Goal: Transaction & Acquisition: Book appointment/travel/reservation

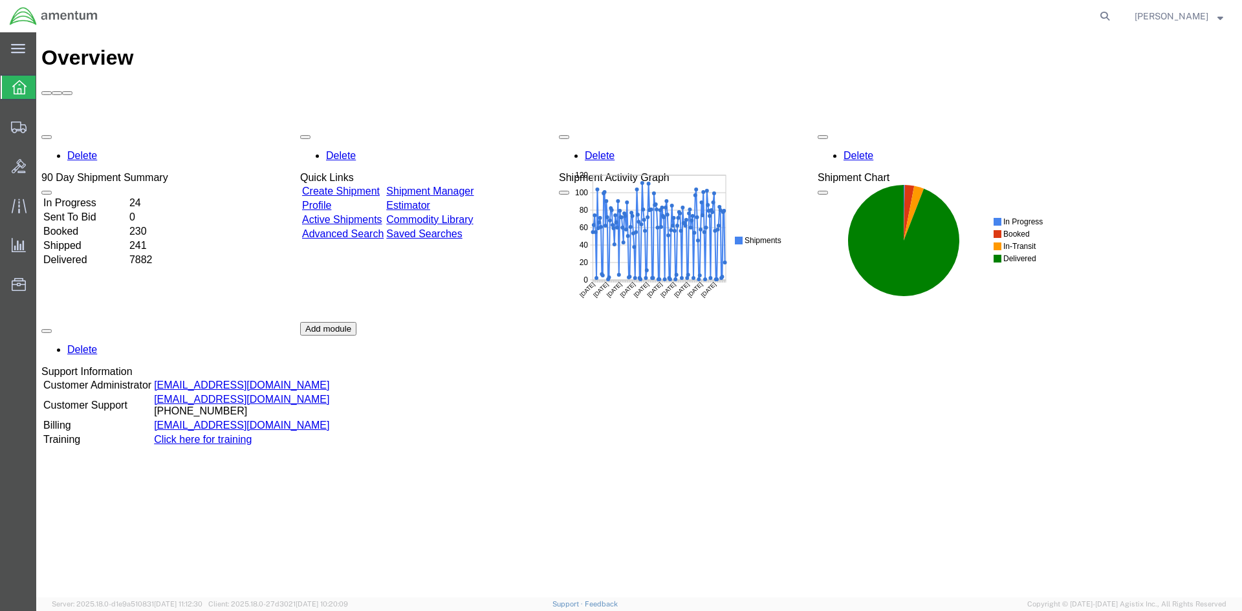
click at [468, 128] on div "Delete 90 Day Shipment Summary In Progress 24 Sent To Bid 0 Booked 230 Shipped …" at bounding box center [638, 322] width 1195 height 388
click at [470, 186] on link "Shipment Manager" at bounding box center [429, 191] width 87 height 11
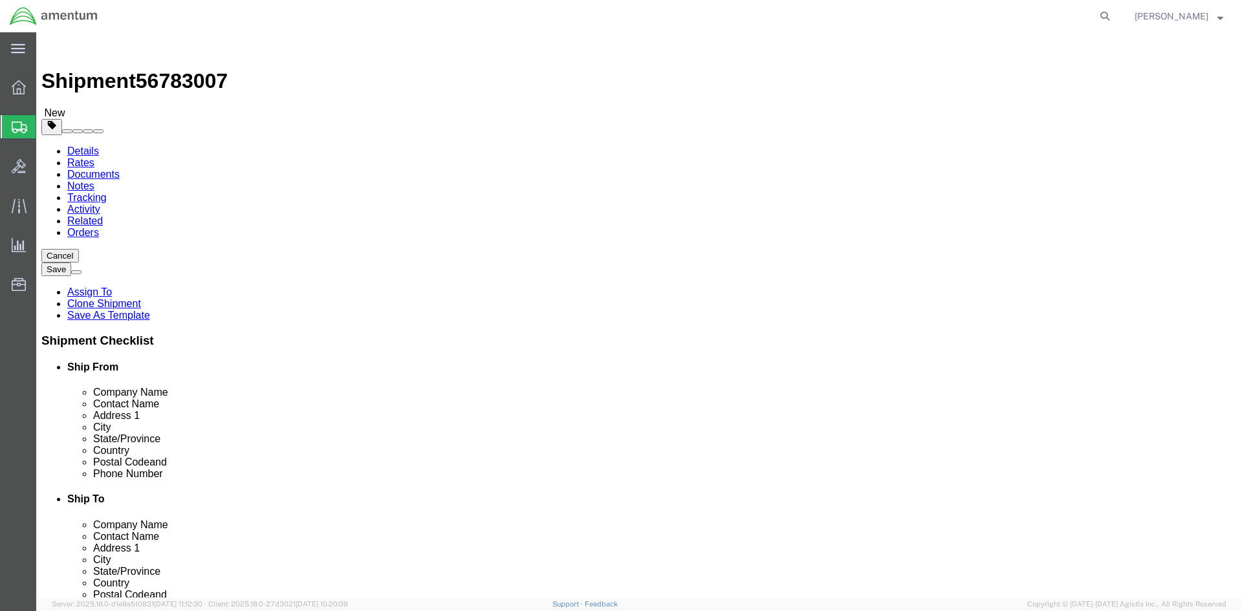
select select "42668"
select select "72491"
click button "Rate Shipment"
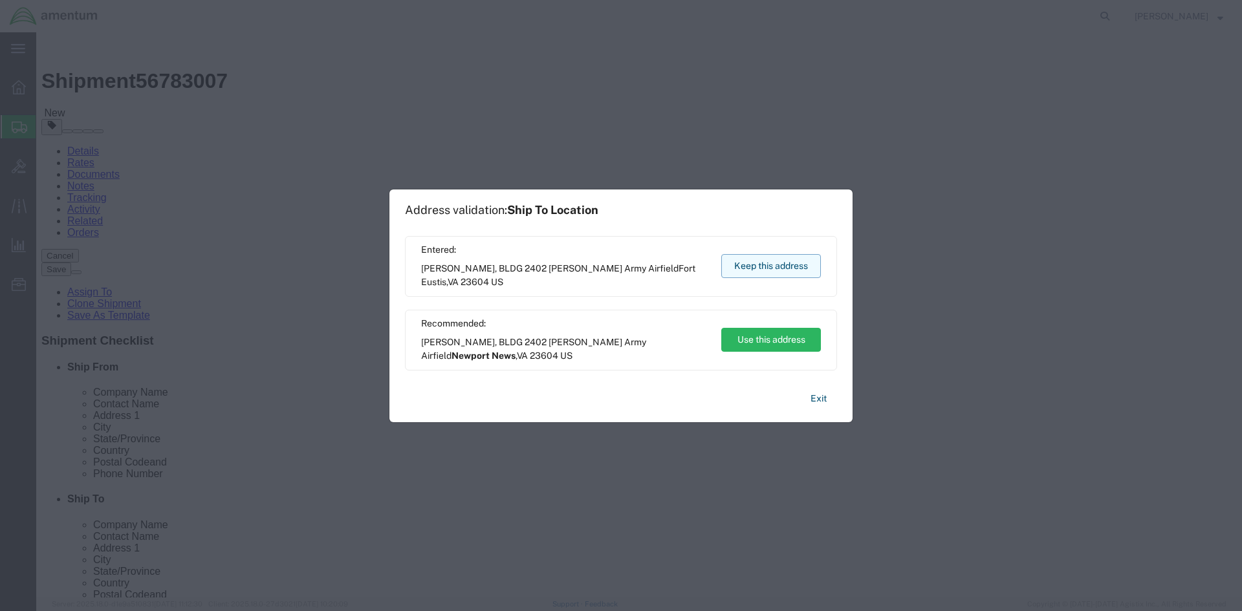
click at [812, 269] on button "Keep this address" at bounding box center [771, 266] width 100 height 24
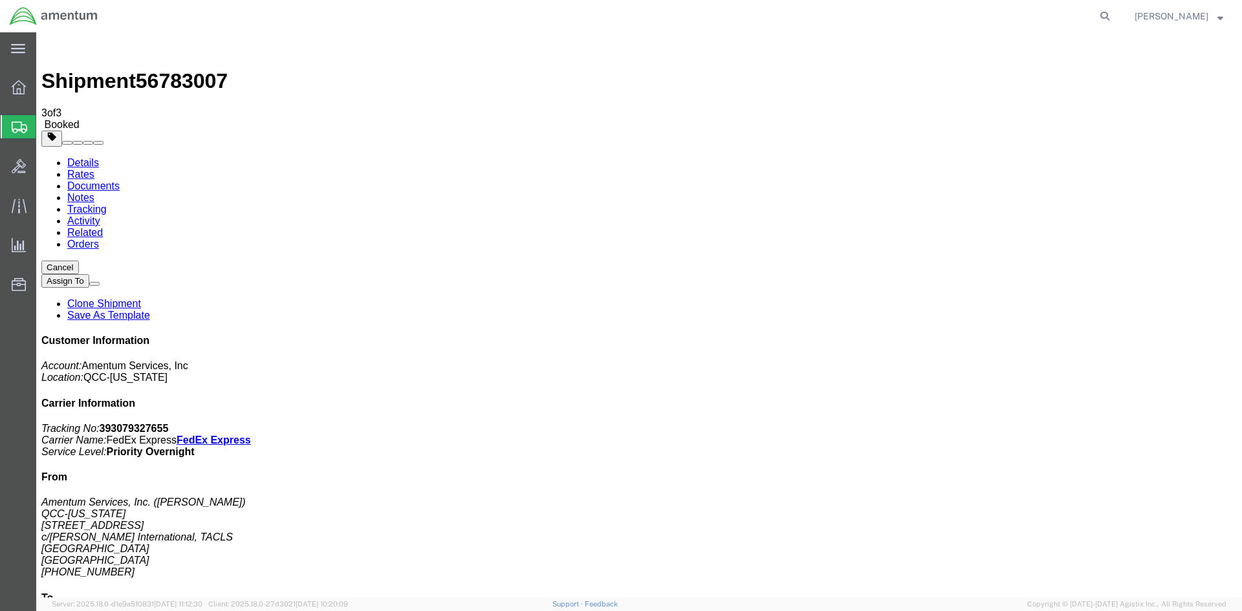
drag, startPoint x: 461, startPoint y: 228, endPoint x: 524, endPoint y: 233, distance: 63.0
copy td "393079327655"
drag, startPoint x: 537, startPoint y: 230, endPoint x: 42, endPoint y: 235, distance: 495.5
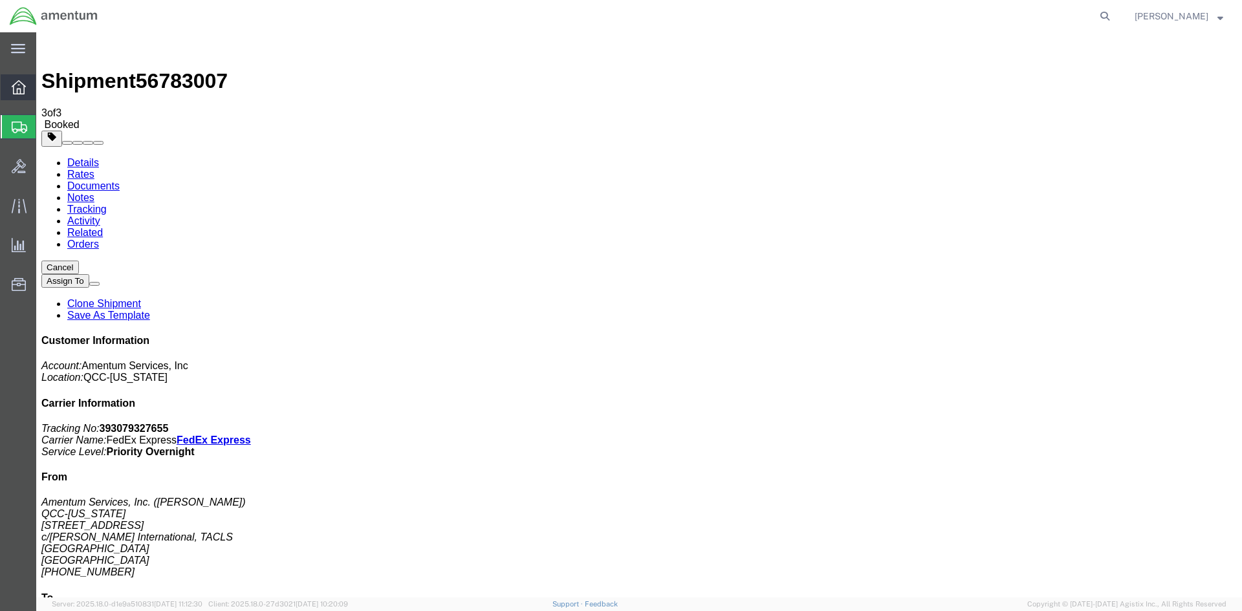
click at [45, 88] on span "Overview" at bounding box center [40, 87] width 9 height 26
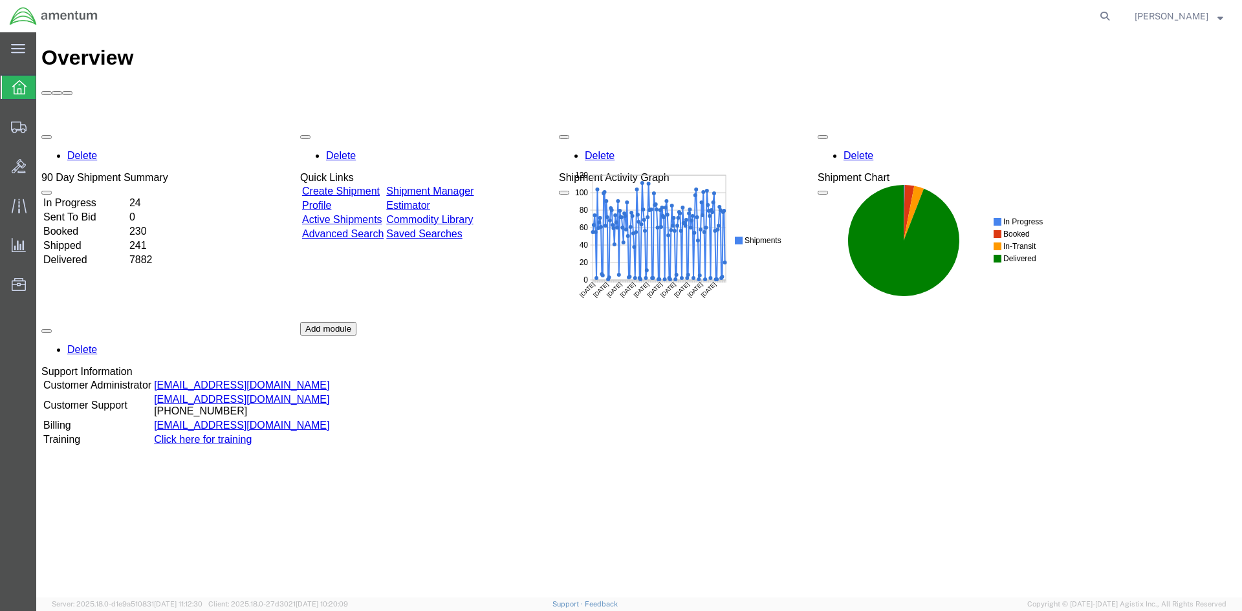
click at [473, 186] on link "Shipment Manager" at bounding box center [429, 191] width 87 height 11
